Goal: Check status

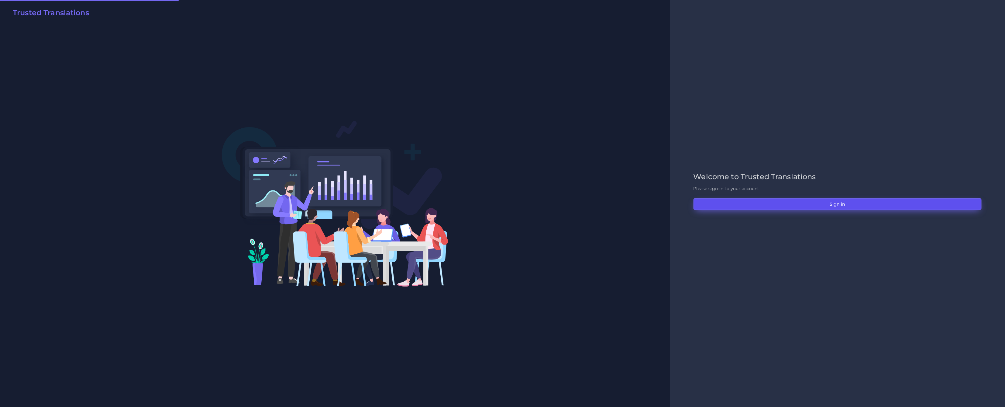
click at [854, 206] on button "Sign in" at bounding box center [837, 204] width 288 height 12
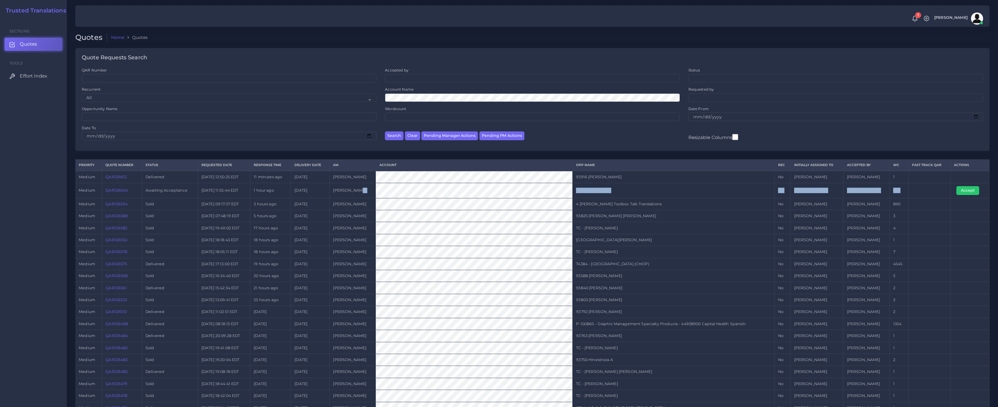
drag, startPoint x: 936, startPoint y: 191, endPoint x: 385, endPoint y: 193, distance: 551.2
click at [386, 194] on tr "medium QAR126604 Awaiting Acceptance [DATE] 11:55:44 EDT 1 hour ago [DATE] [PER…" at bounding box center [532, 190] width 914 height 15
click at [202, 194] on tr "medium QAR126604 Awaiting Acceptance [DATE] 11:55:44 EDT 1 hour ago [DATE] [PER…" at bounding box center [532, 190] width 914 height 15
drag, startPoint x: 145, startPoint y: 191, endPoint x: 101, endPoint y: 191, distance: 43.2
click at [101, 191] on tr "medium QAR126604 Awaiting Acceptance 2025-09-25 11:55:44 EDT 1 hour ago 2025-09…" at bounding box center [532, 190] width 914 height 15
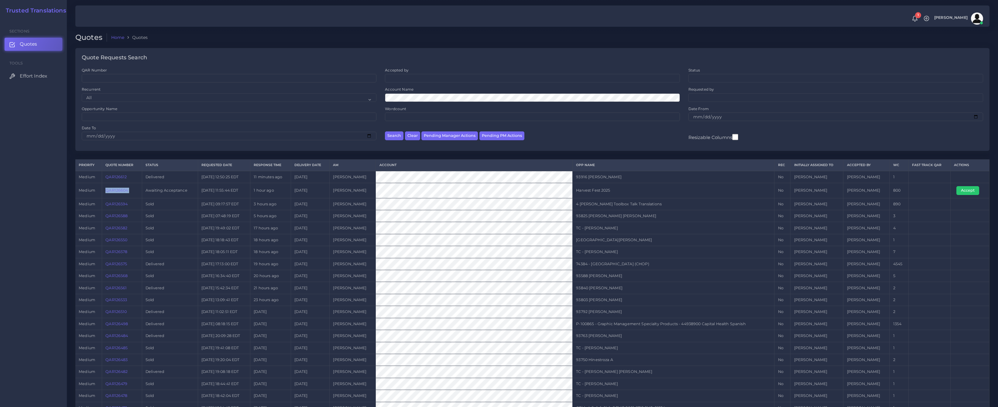
copy tr "QAR126604"
click at [393, 193] on tr "medium QAR126604 Awaiting Acceptance 2025-09-25 11:55:44 EDT 1 hour ago 2025-09…" at bounding box center [532, 190] width 914 height 15
click at [119, 193] on td "QAR126604" at bounding box center [122, 190] width 40 height 15
click at [119, 192] on link "QAR126604" at bounding box center [116, 190] width 22 height 5
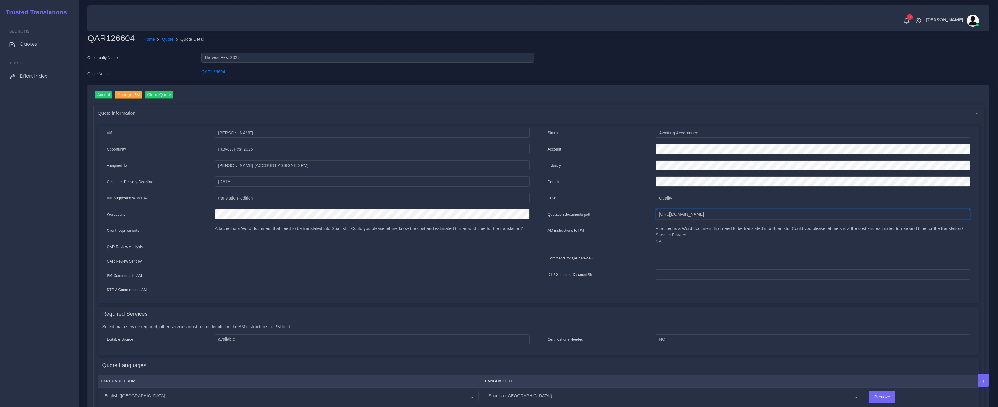
click at [686, 211] on input "[URL][DOMAIN_NAME]" at bounding box center [813, 214] width 315 height 10
